Goal: Complete application form

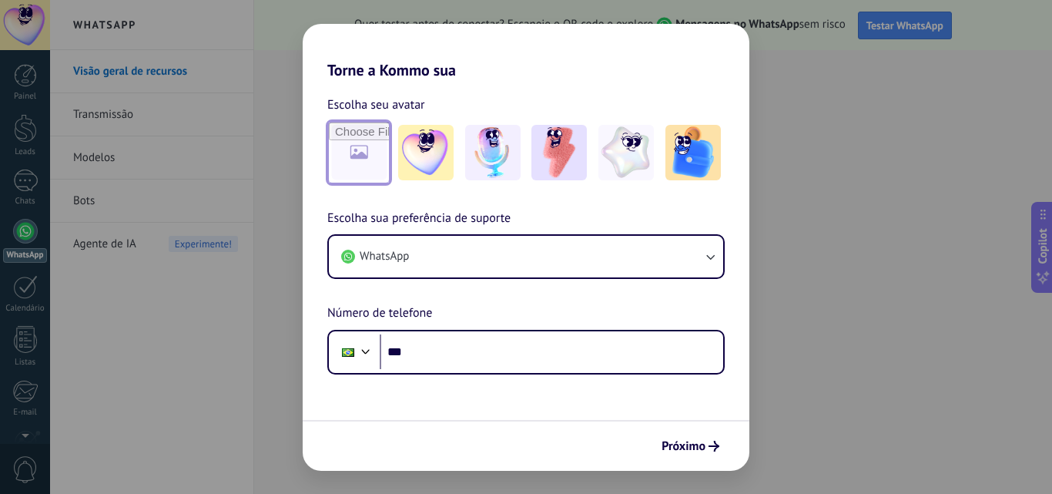
click at [365, 154] on input "file" at bounding box center [359, 153] width 60 height 60
click at [826, 45] on div "Torne a Kommo sua Escolha seu avatar Escolha sua preferência de suporte WhatsAp…" at bounding box center [526, 247] width 1052 height 494
click at [267, 133] on div "Torne a Kommo sua Escolha seu avatar Escolha sua preferência de suporte WhatsAp…" at bounding box center [526, 247] width 1052 height 494
click at [703, 442] on span "Próximo" at bounding box center [684, 446] width 44 height 11
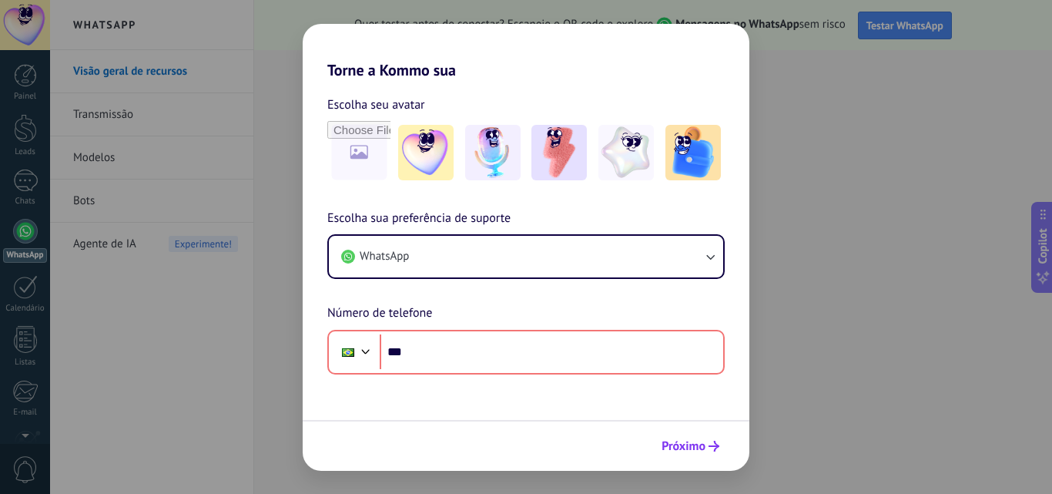
click at [703, 442] on span "Próximo" at bounding box center [684, 446] width 44 height 11
